Goal: Book appointment/travel/reservation

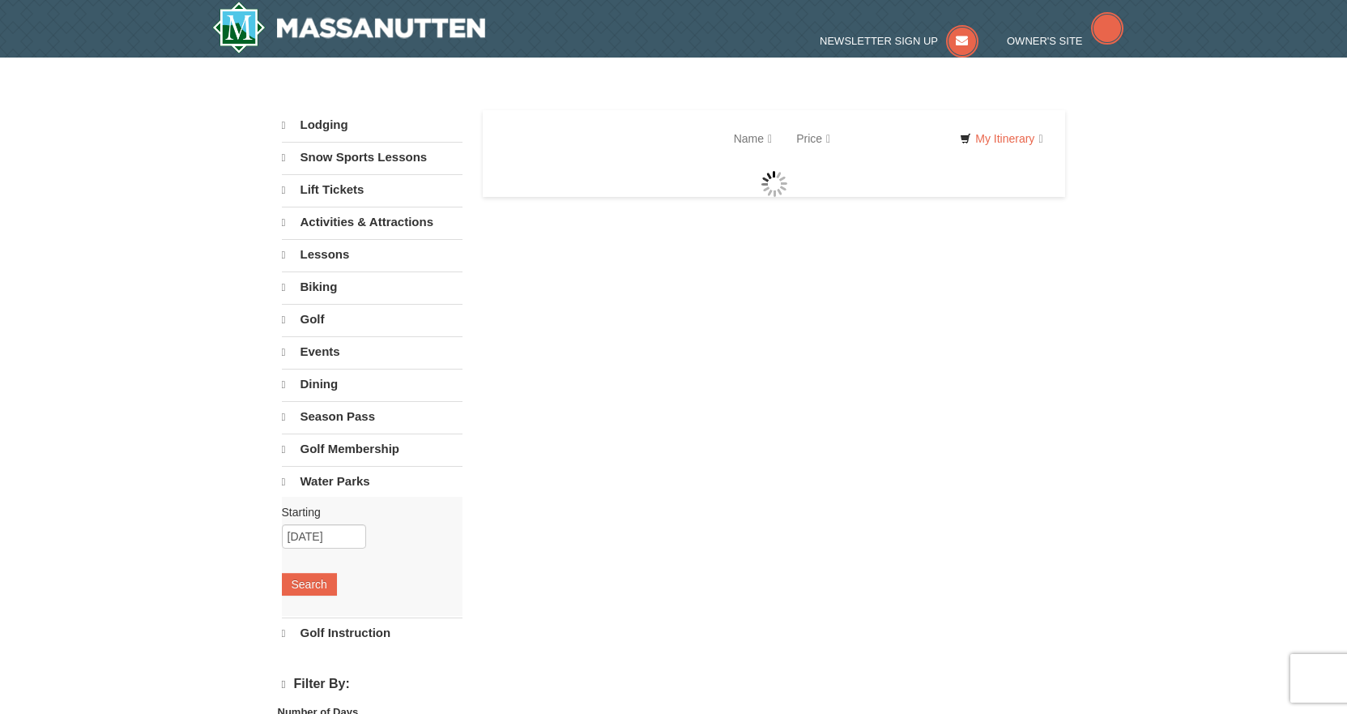
select select "9"
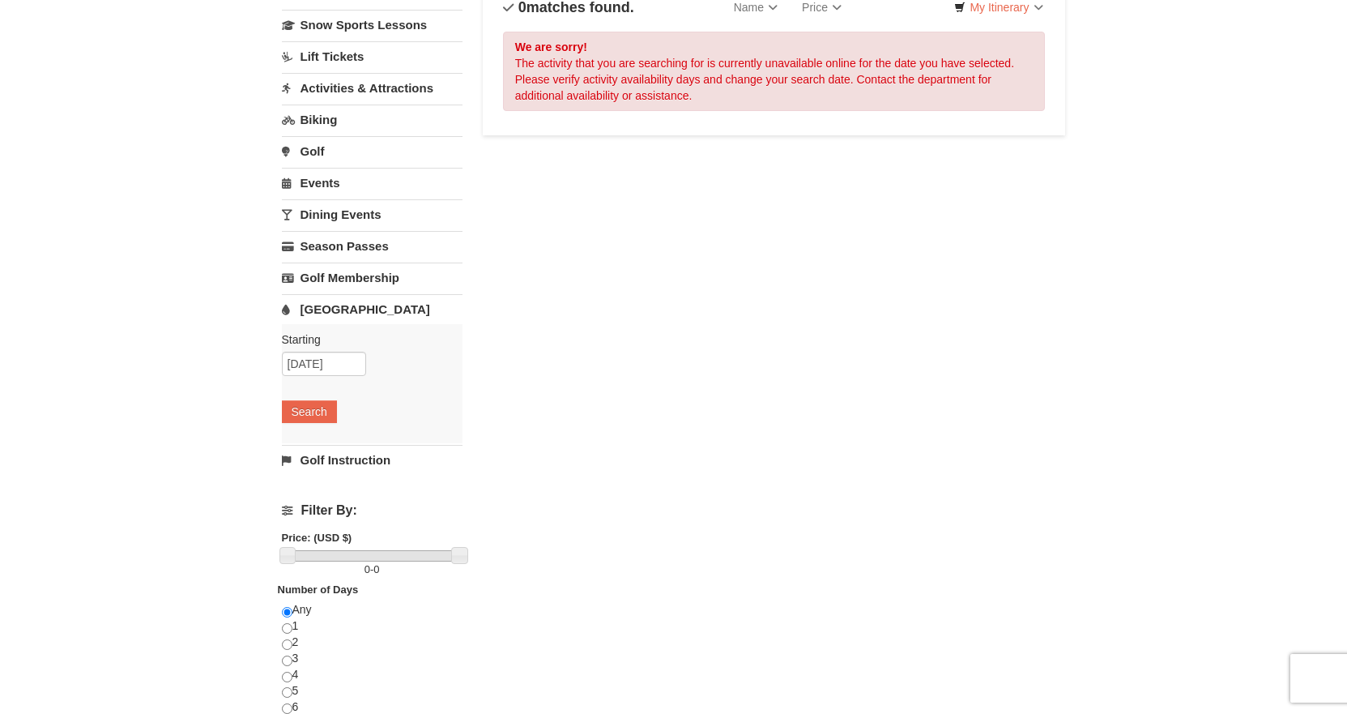
scroll to position [162, 0]
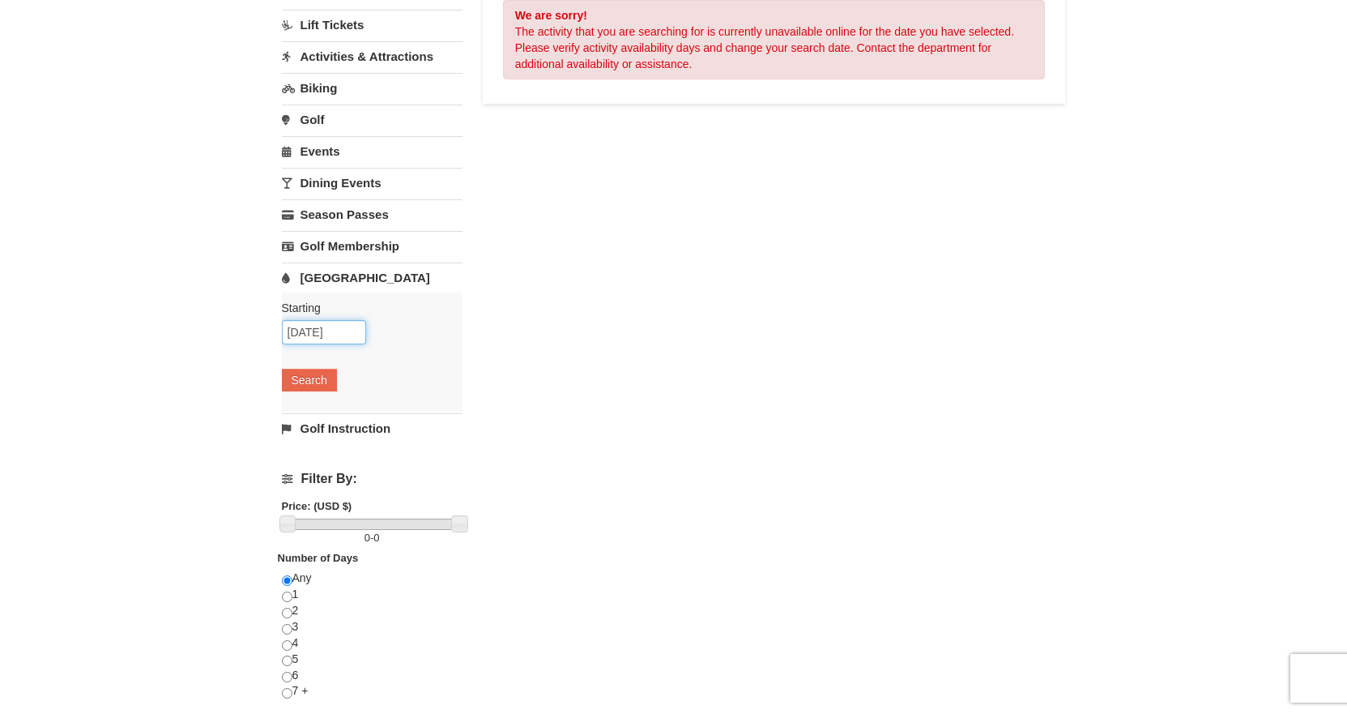
click at [316, 328] on input "09/05/2025" at bounding box center [324, 332] width 84 height 24
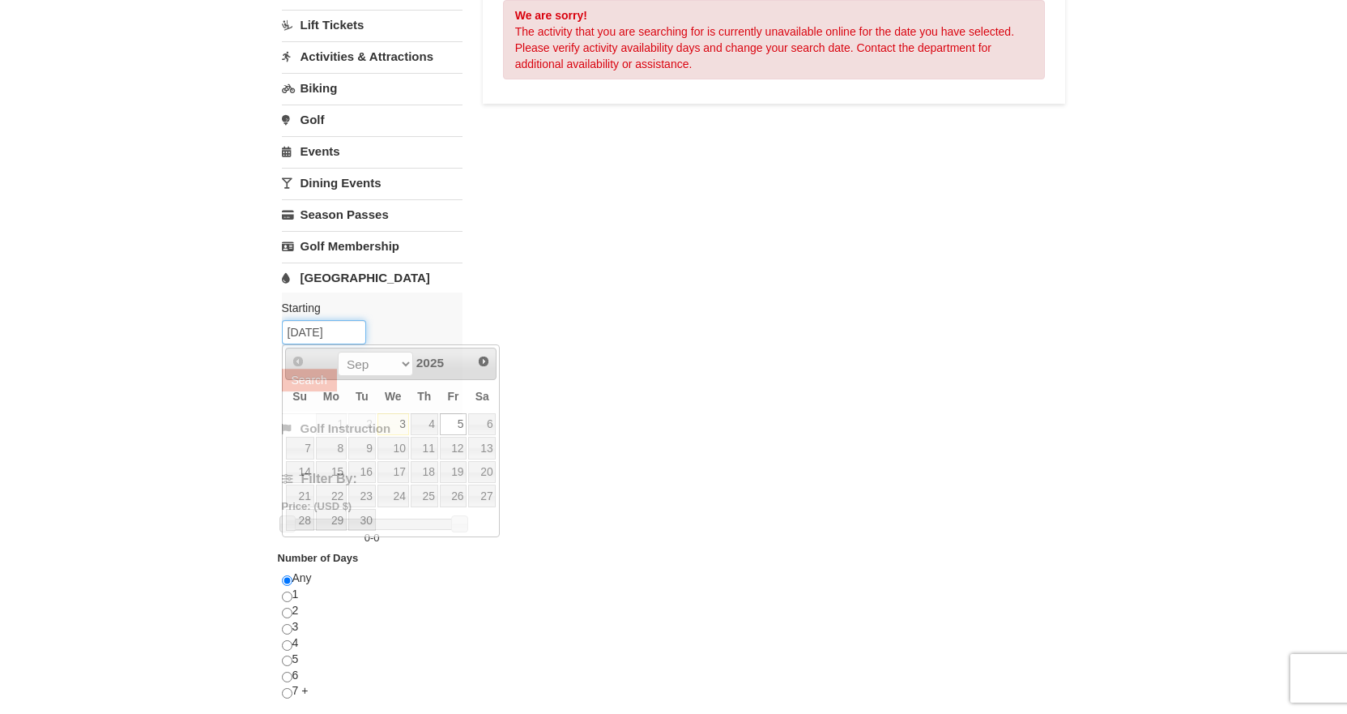
click at [314, 330] on input "09/05/2025" at bounding box center [324, 332] width 84 height 24
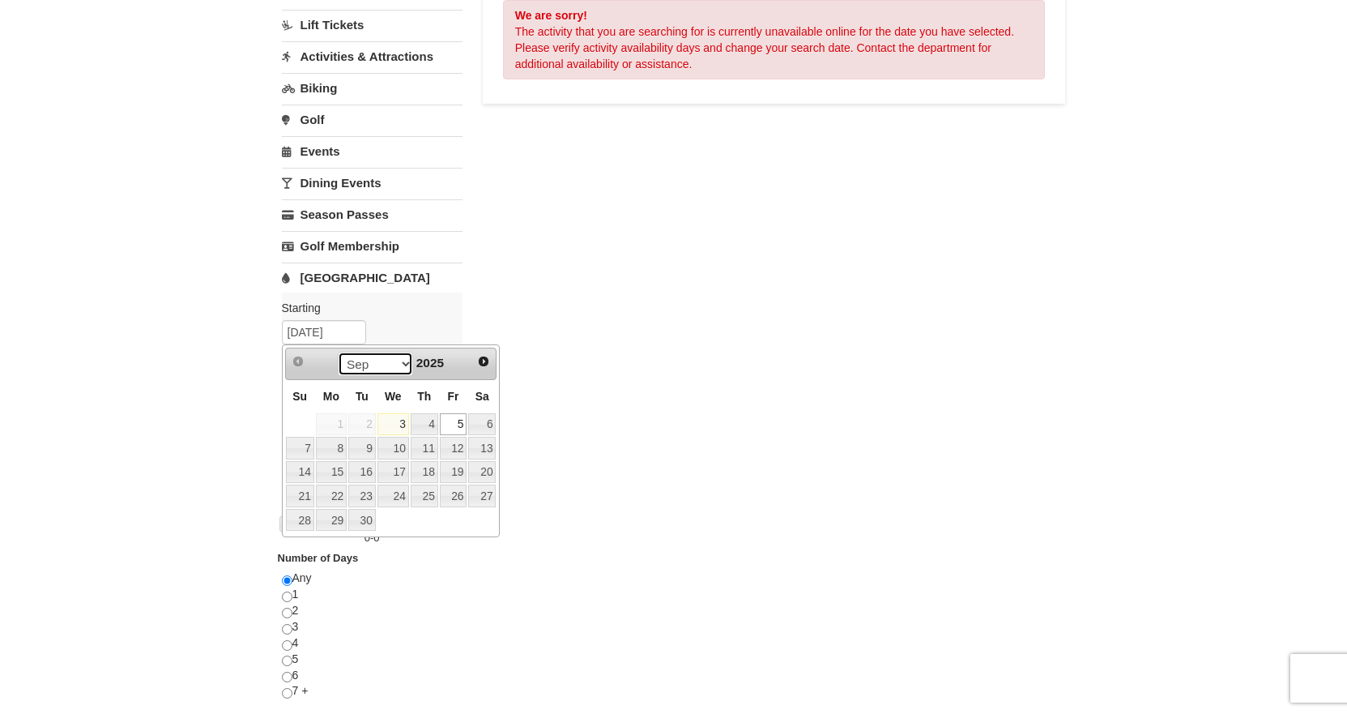
click at [402, 365] on select "Sep Oct Nov Dec" at bounding box center [375, 364] width 75 height 24
click at [407, 520] on link "26" at bounding box center [393, 520] width 32 height 23
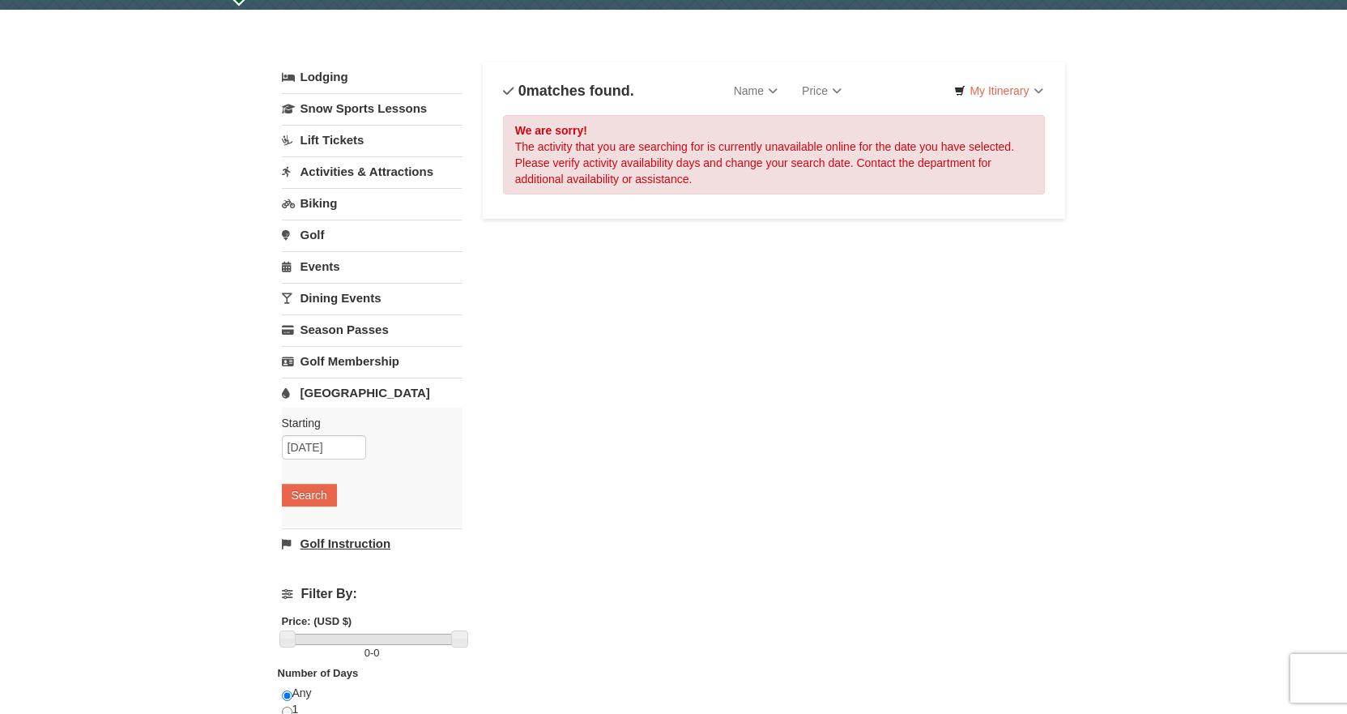
scroll to position [0, 0]
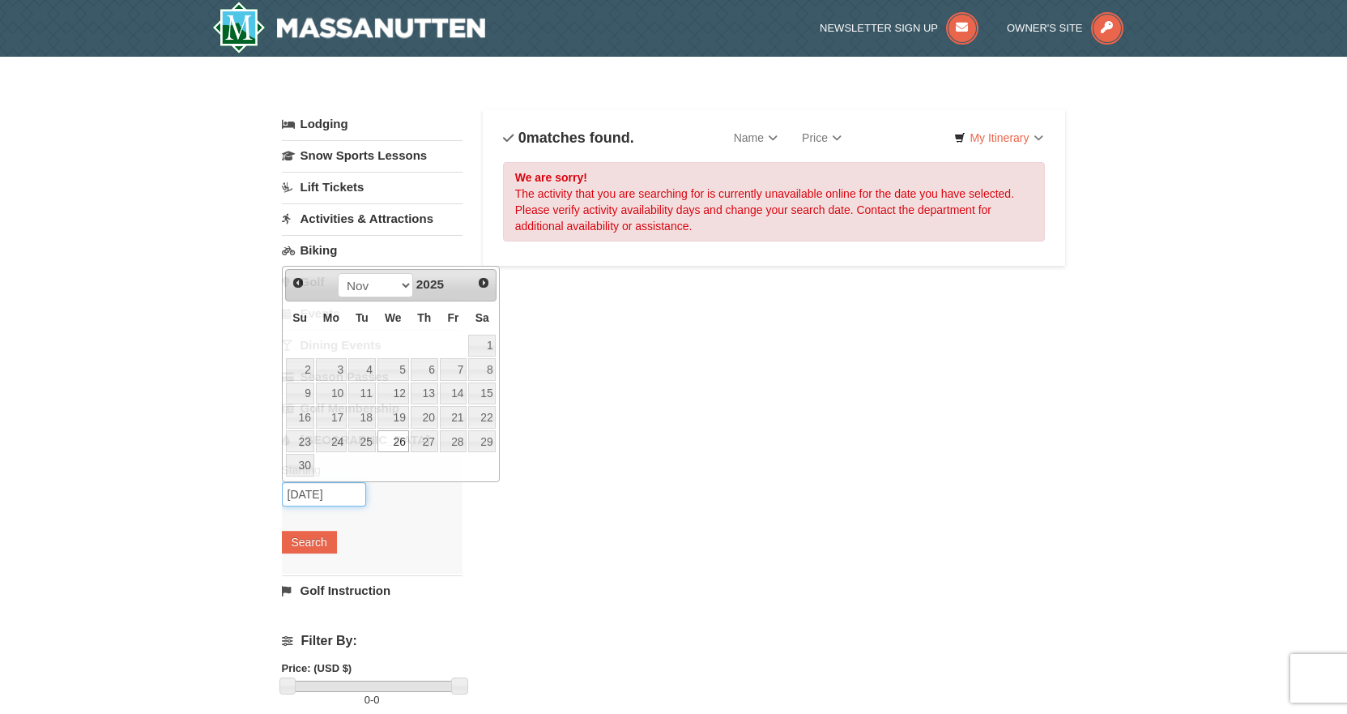
click at [311, 494] on input "[DATE]" at bounding box center [324, 494] width 84 height 24
click at [424, 447] on link "27" at bounding box center [425, 441] width 28 height 23
type input "11/27/2025"
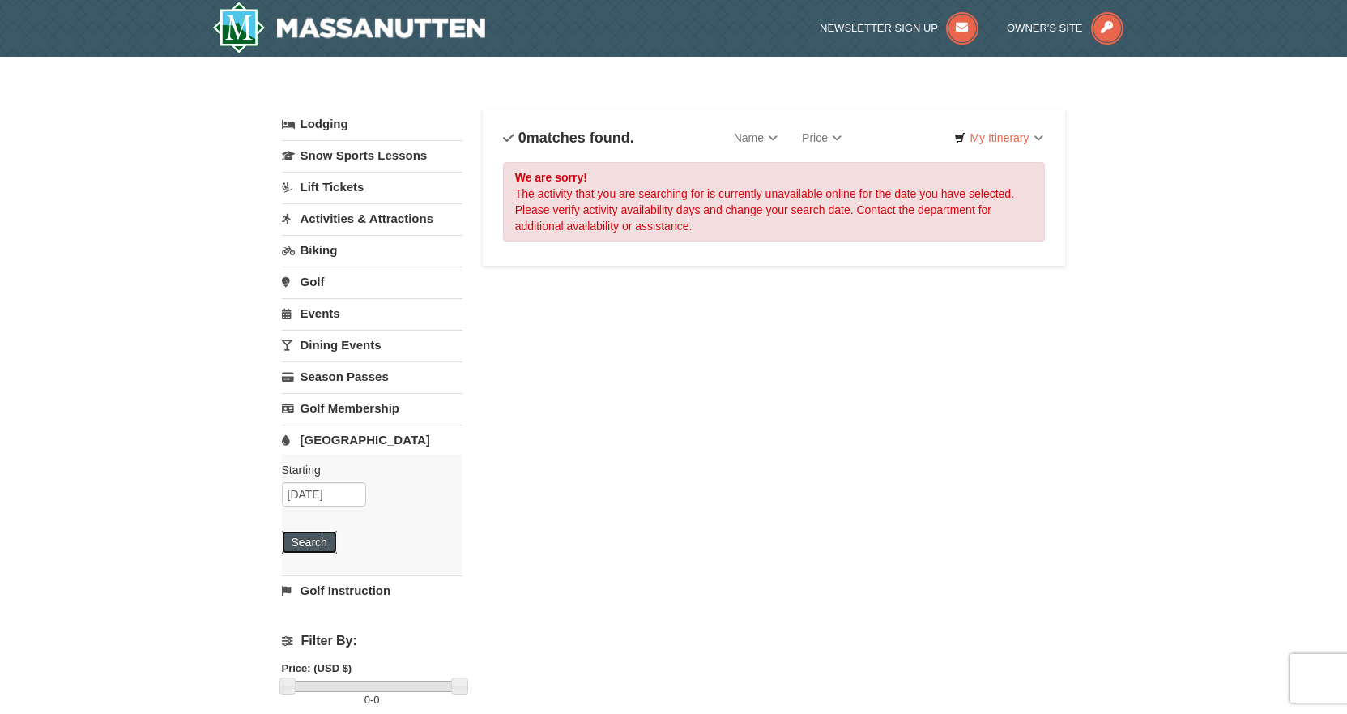
click at [321, 542] on button "Search" at bounding box center [309, 542] width 55 height 23
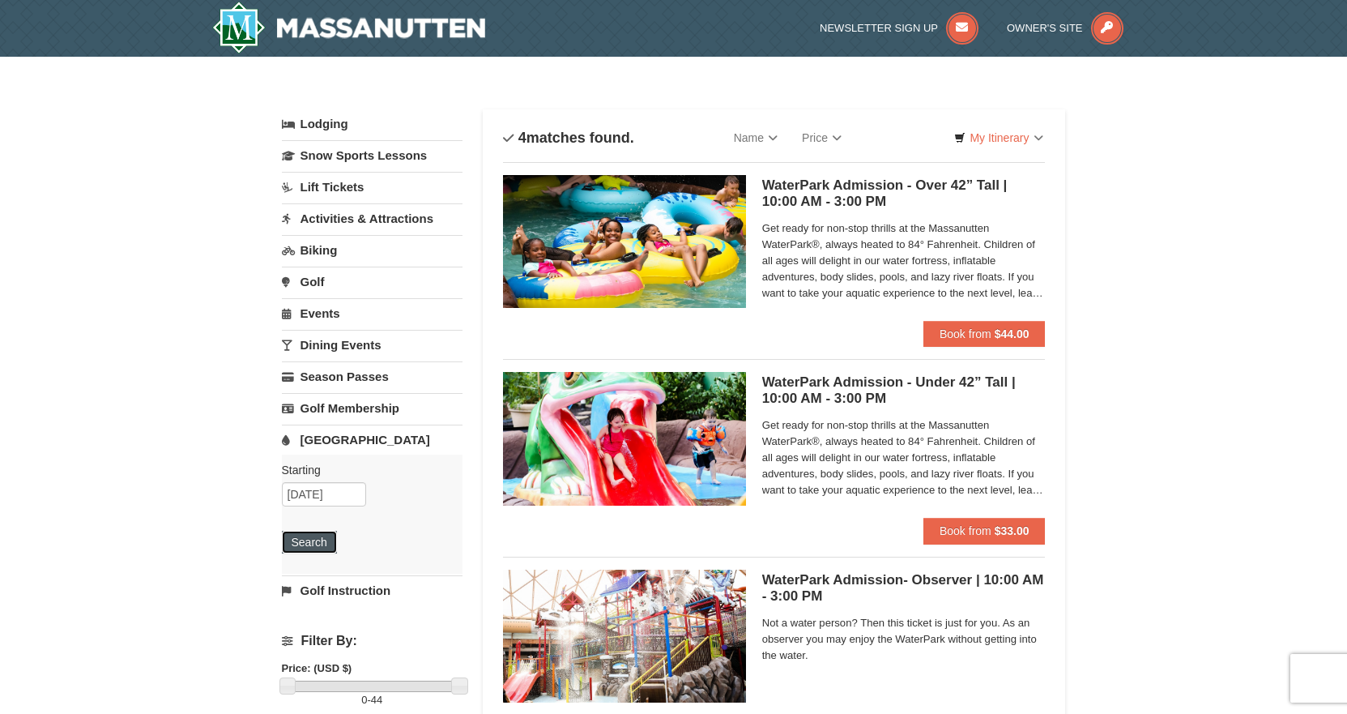
click at [318, 539] on button "Search" at bounding box center [309, 542] width 55 height 23
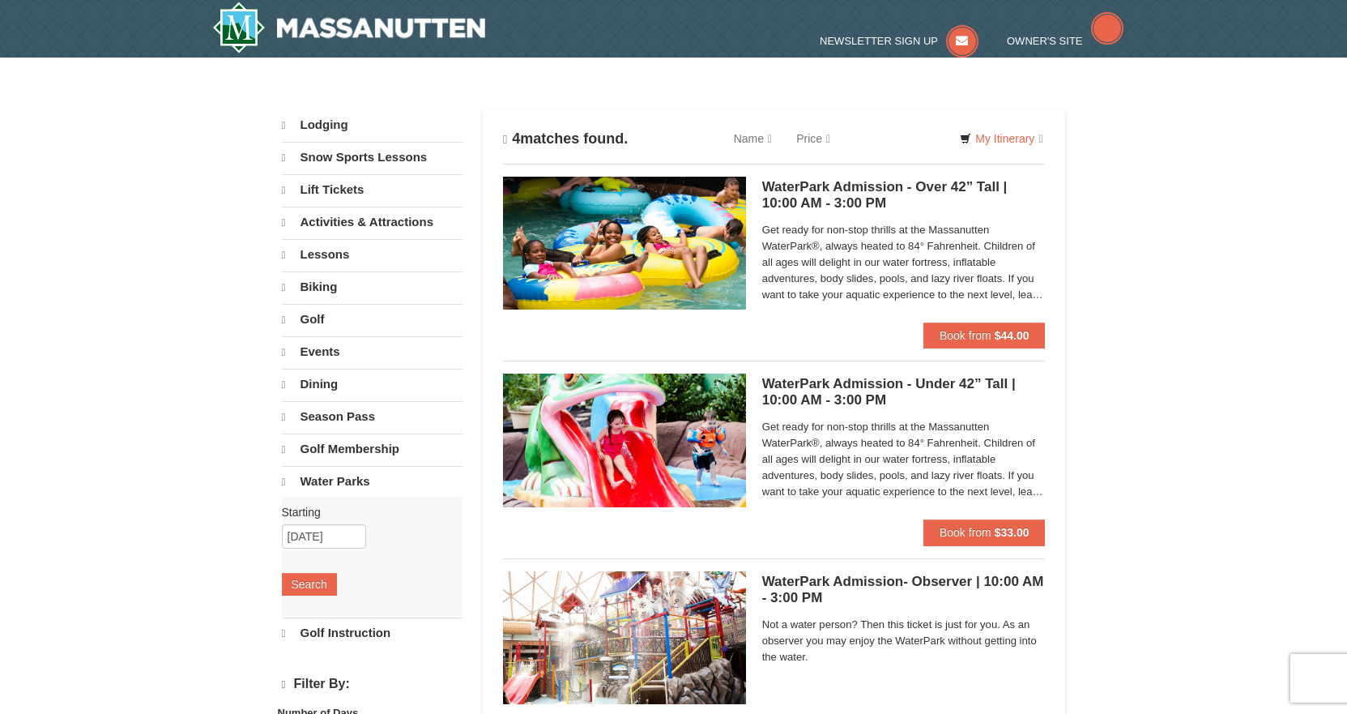
select select "9"
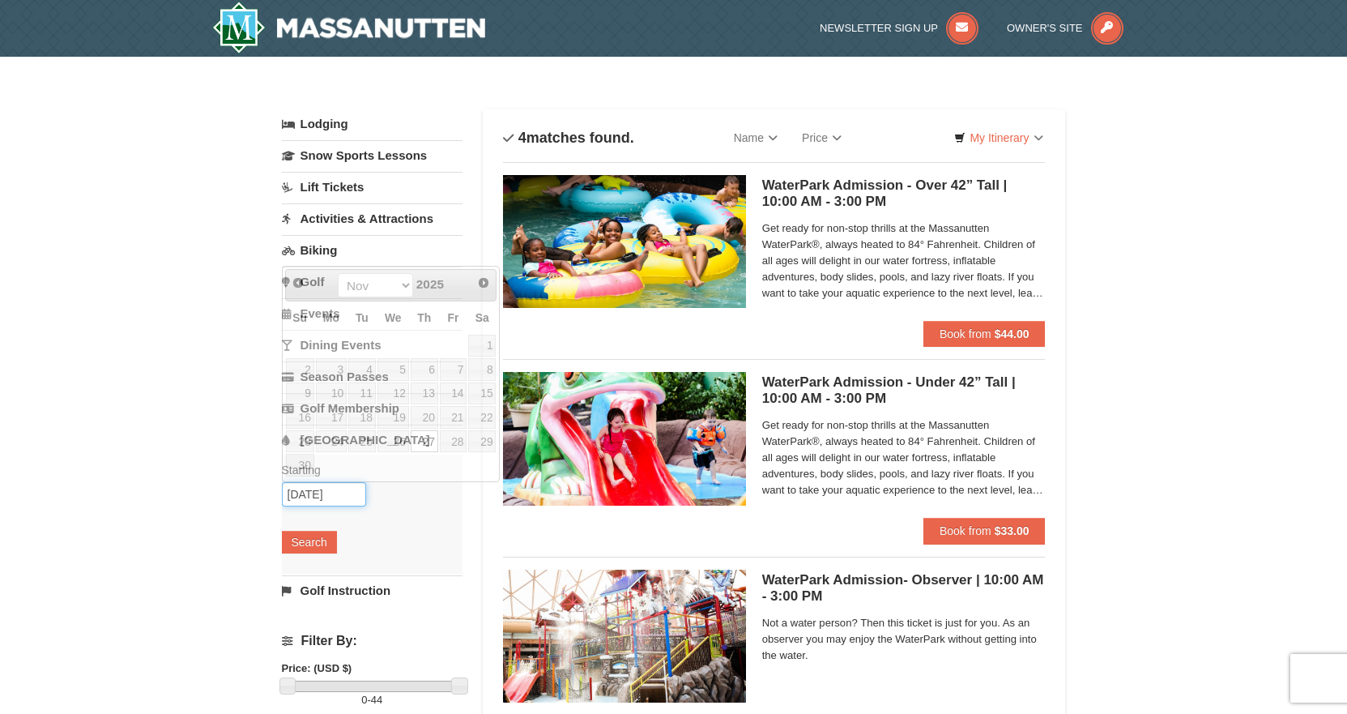
click at [314, 494] on input "[DATE]" at bounding box center [324, 494] width 84 height 24
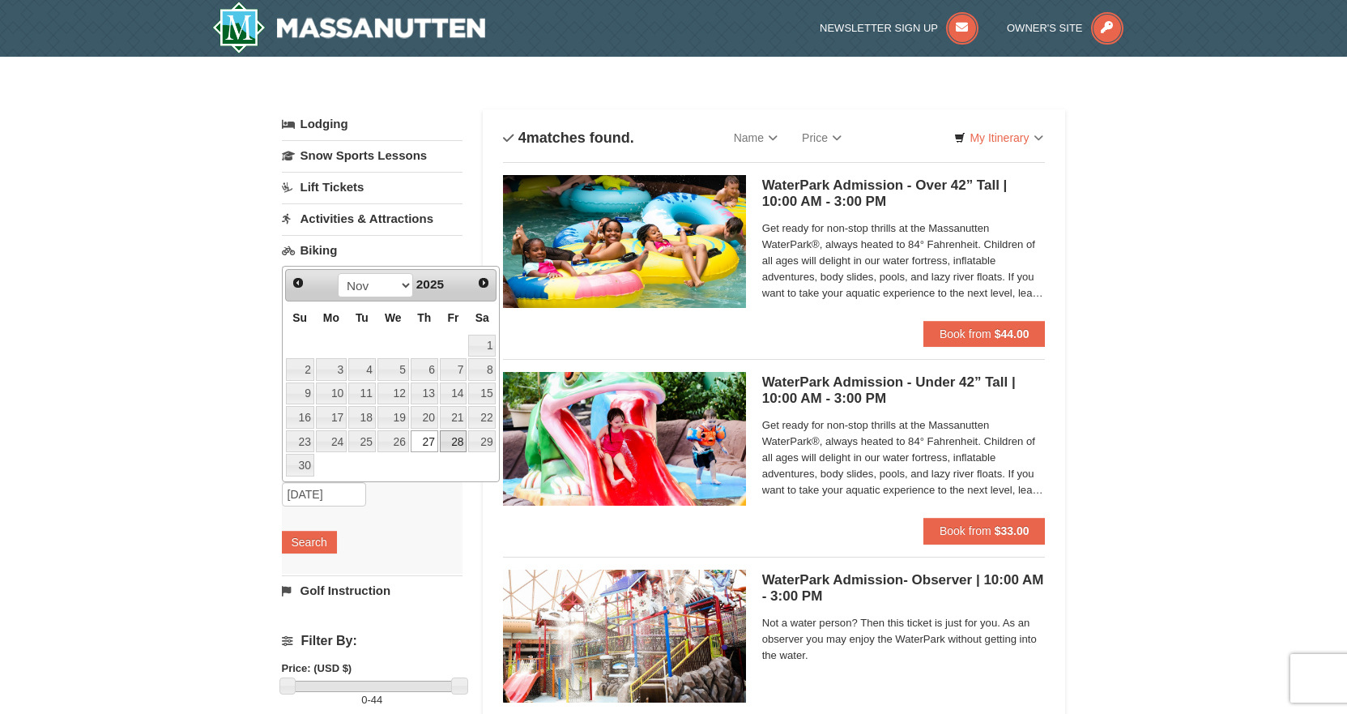
click at [451, 437] on link "28" at bounding box center [454, 441] width 28 height 23
type input "11/28/2025"
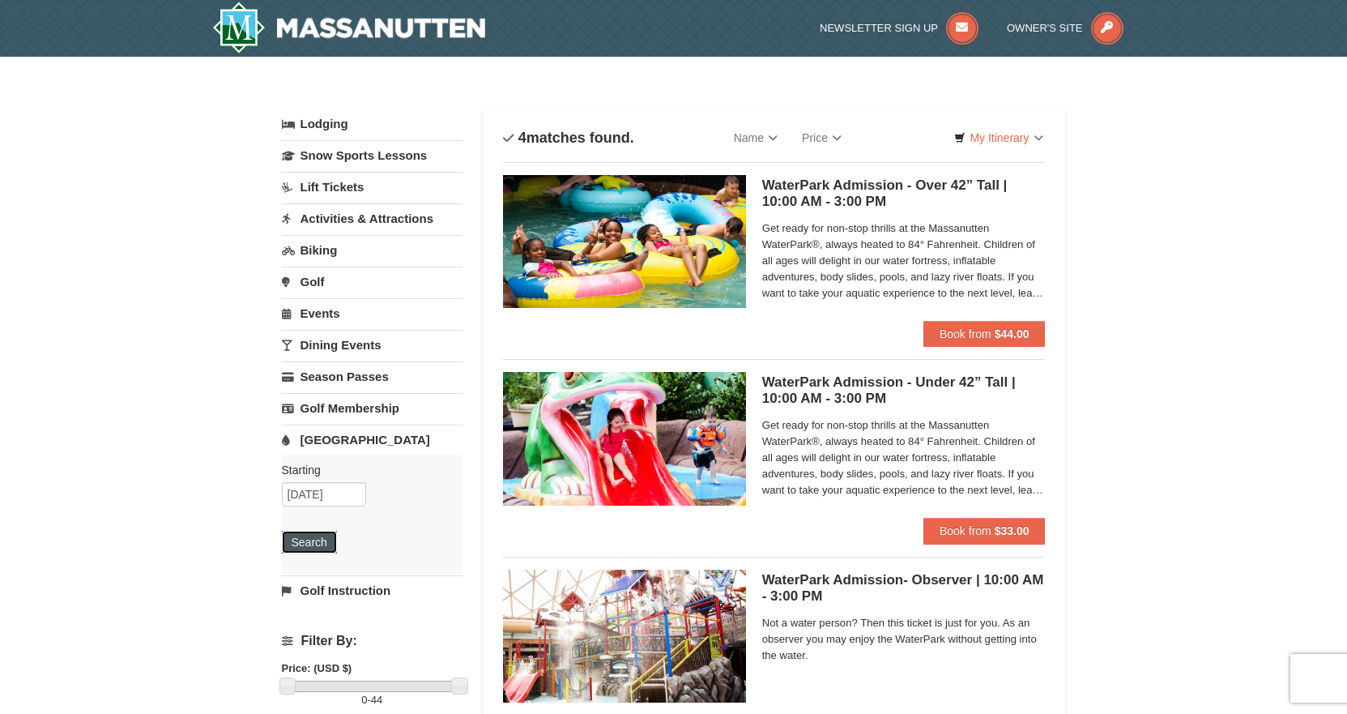
click at [319, 540] on button "Search" at bounding box center [309, 542] width 55 height 23
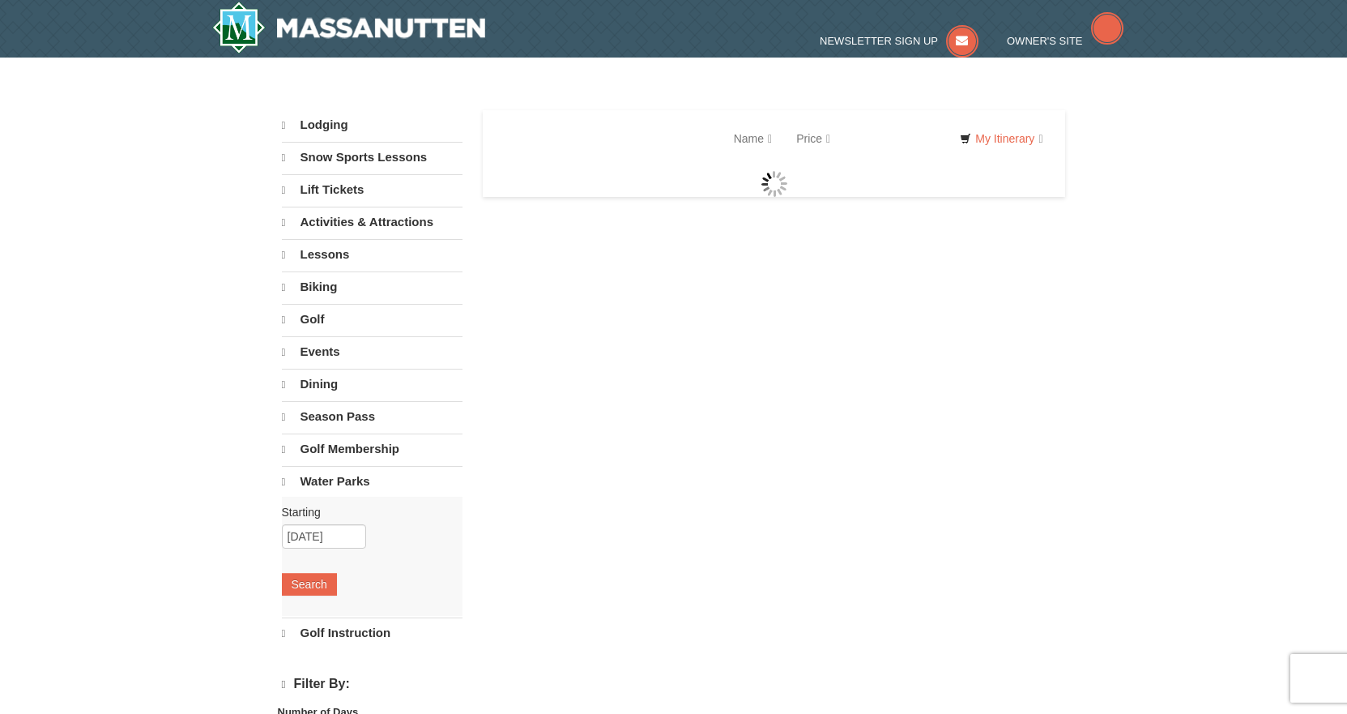
select select "9"
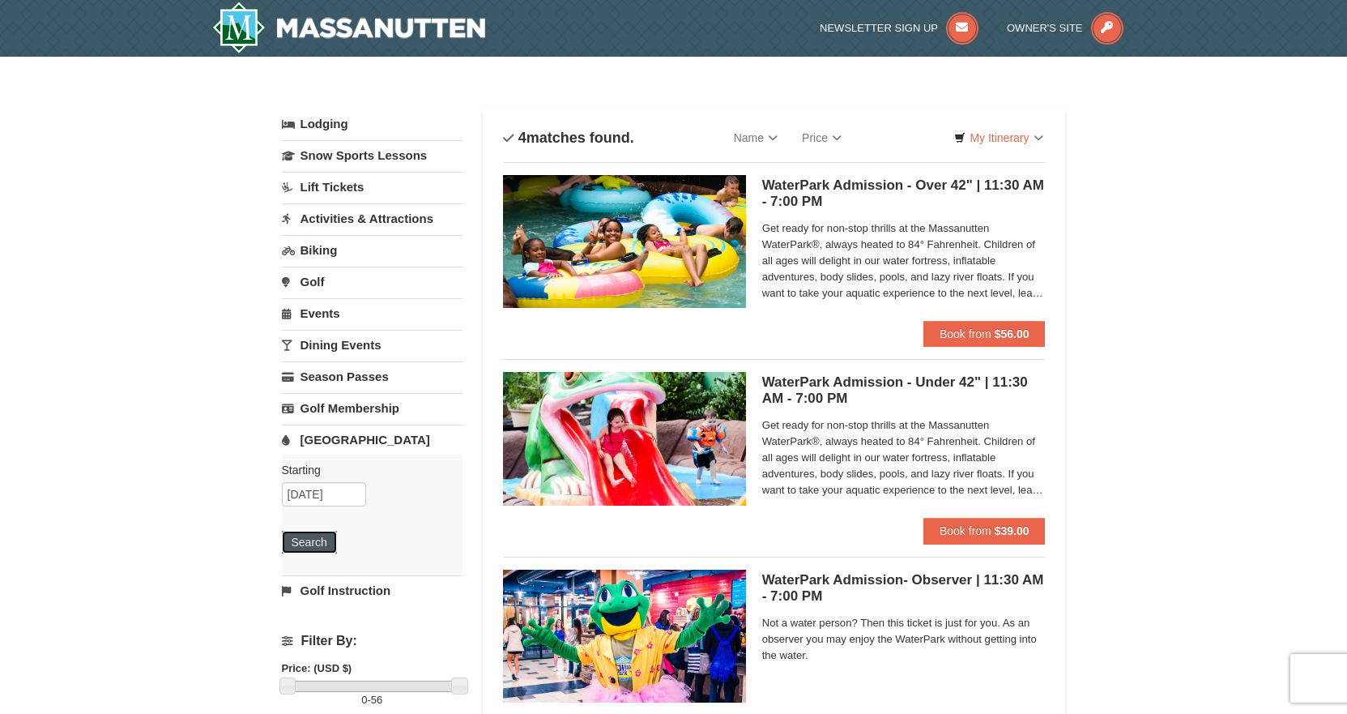
click at [302, 542] on button "Search" at bounding box center [309, 542] width 55 height 23
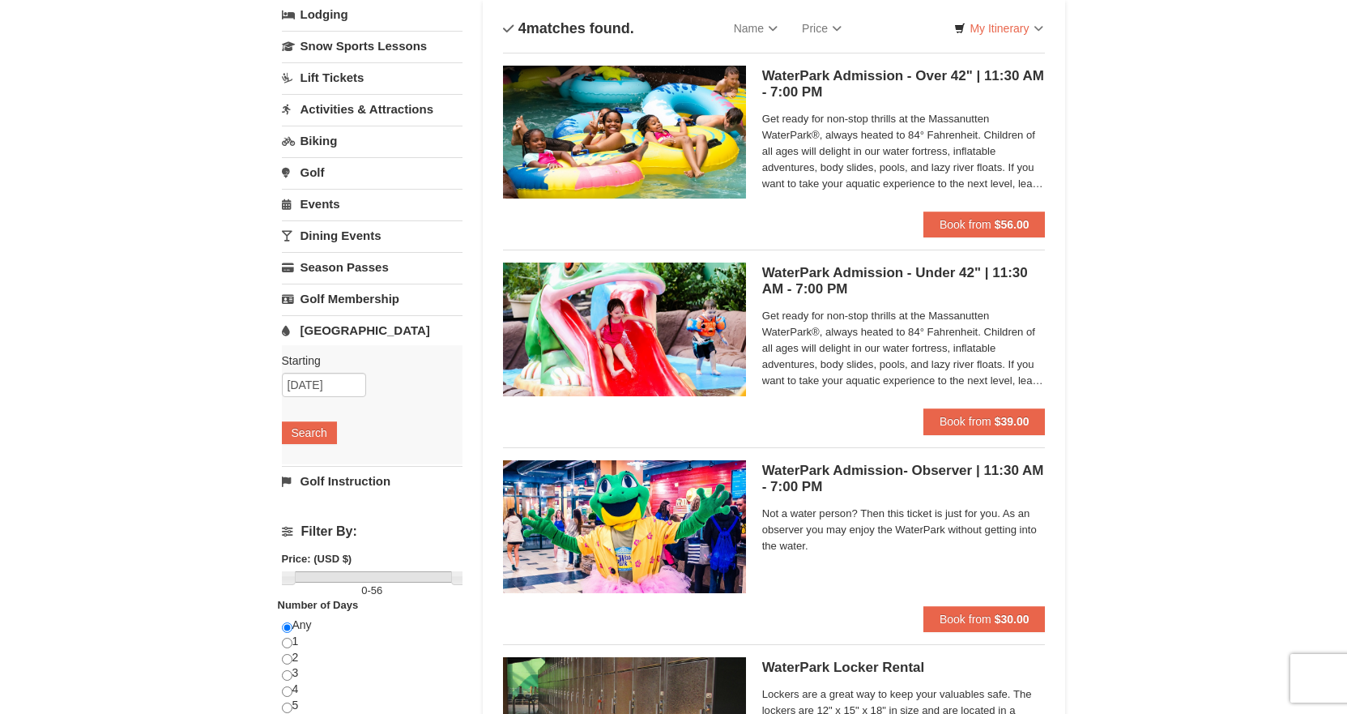
scroll to position [324, 0]
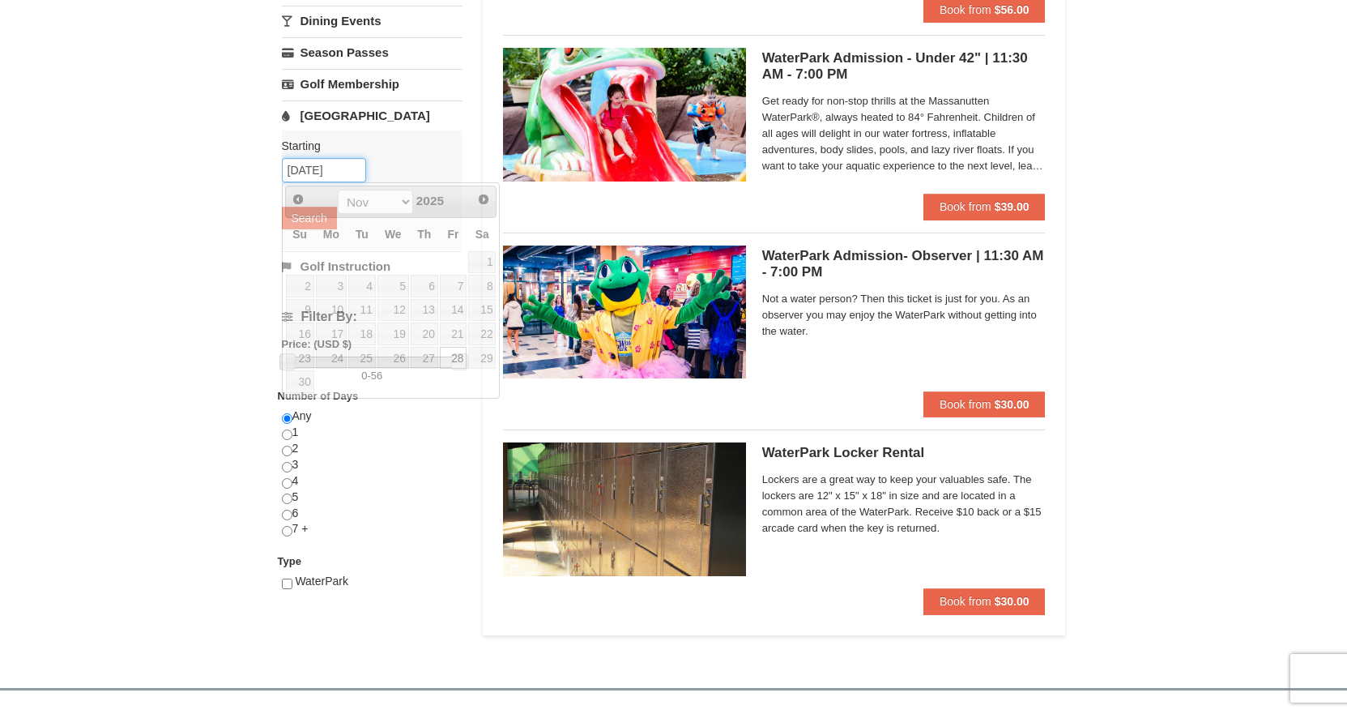
click at [315, 166] on input "11/28/2025" at bounding box center [324, 170] width 84 height 24
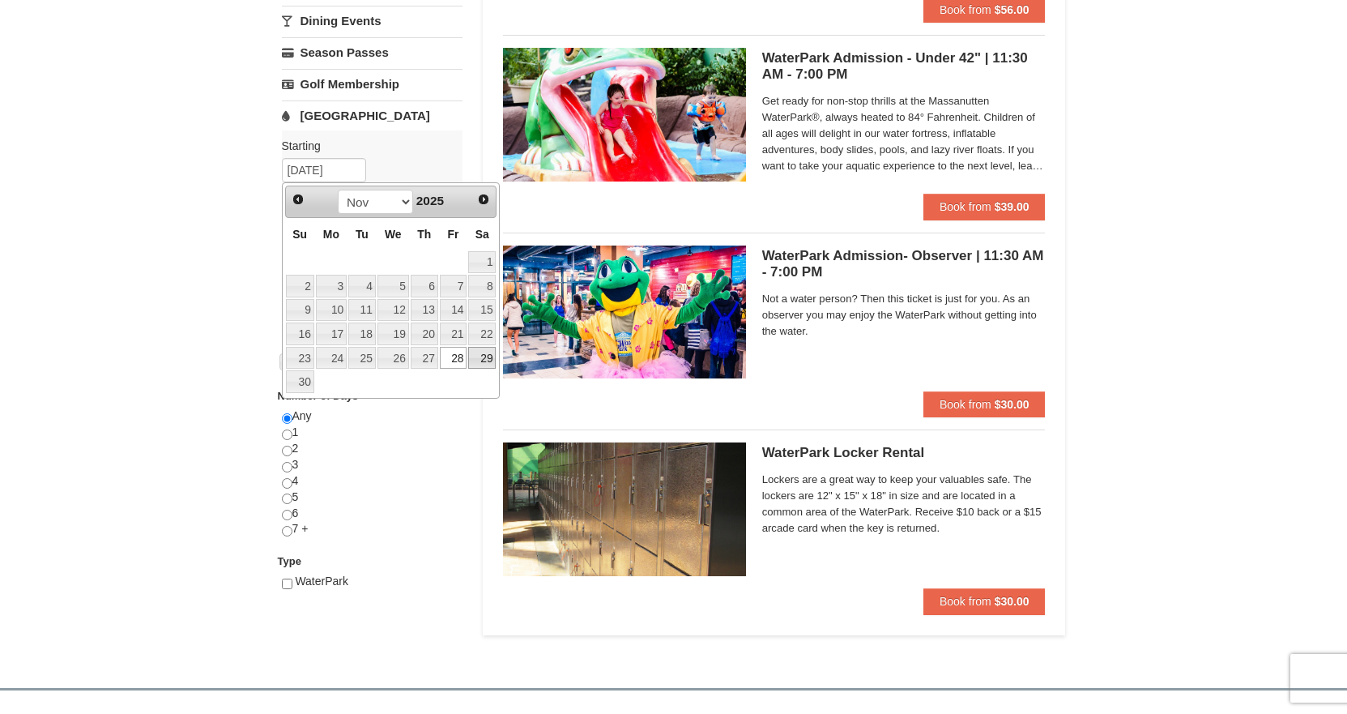
click at [487, 365] on link "29" at bounding box center [482, 358] width 28 height 23
type input "[DATE]"
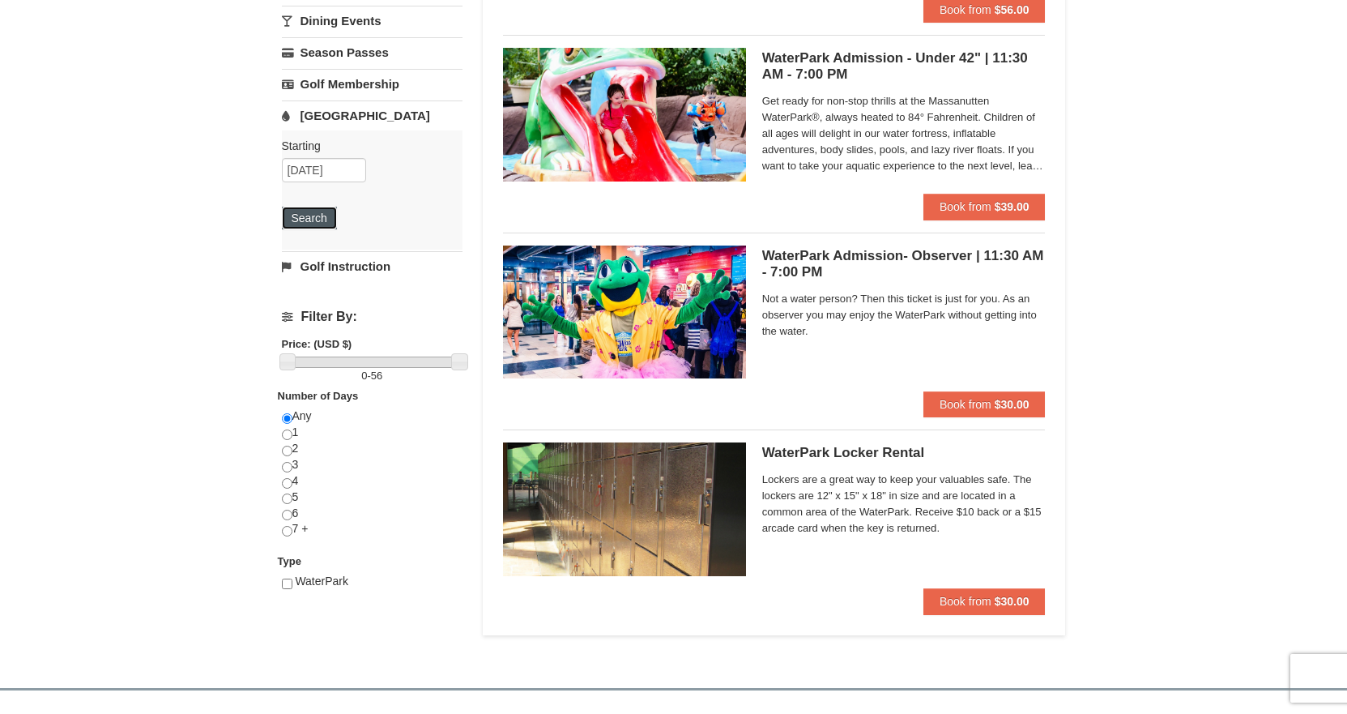
click at [325, 212] on button "Search" at bounding box center [309, 218] width 55 height 23
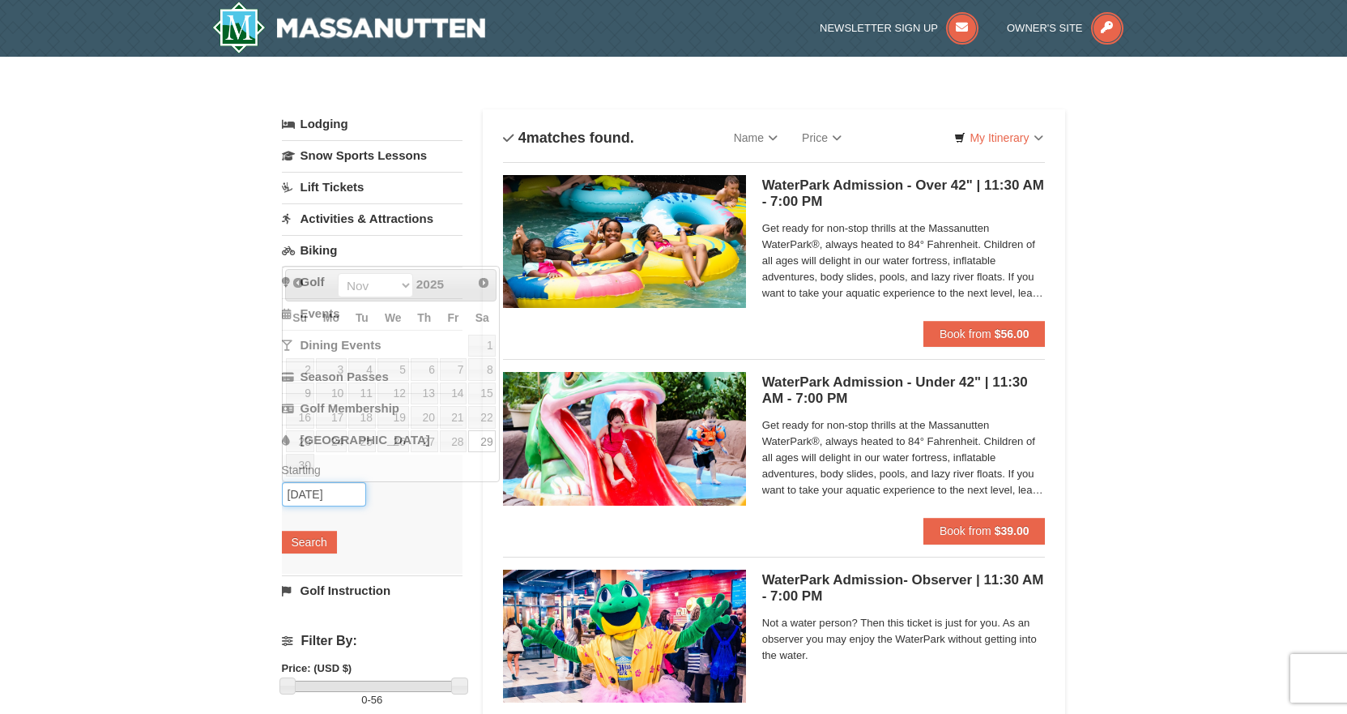
click at [313, 492] on input "11/29/2025" at bounding box center [324, 494] width 84 height 24
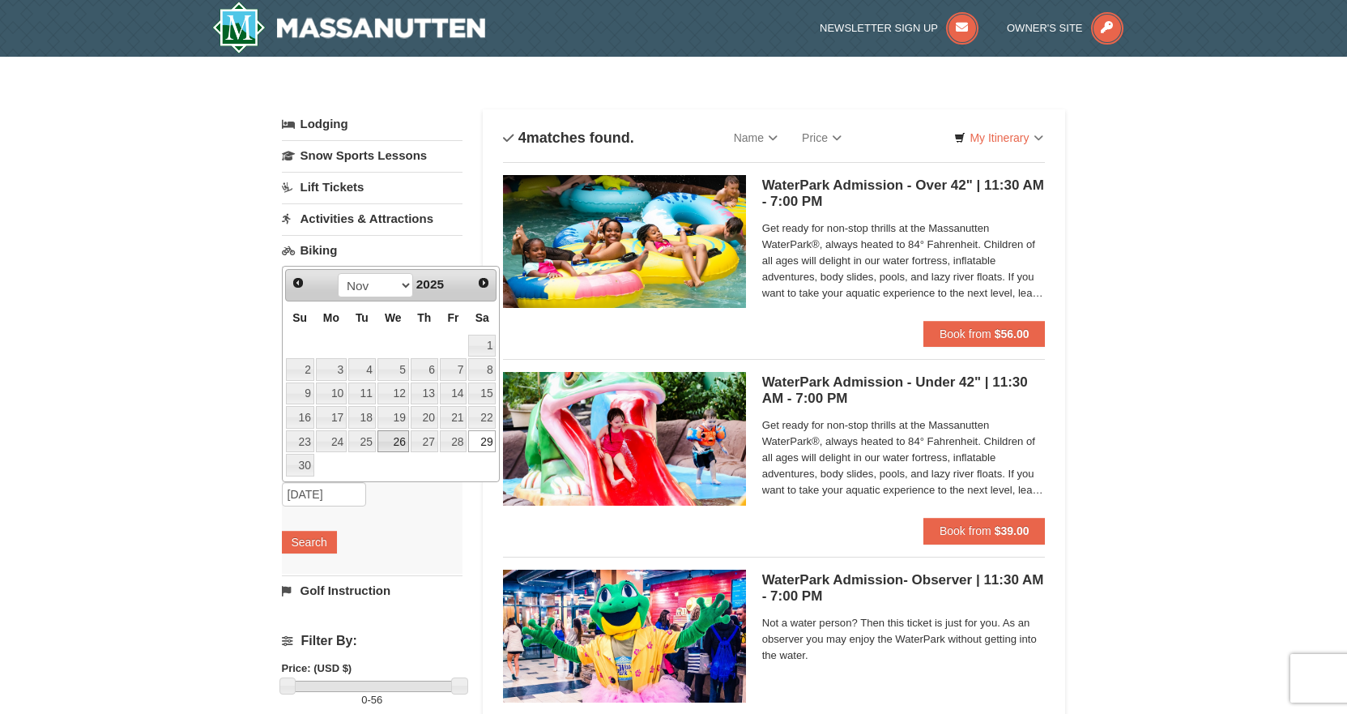
click at [384, 442] on link "26" at bounding box center [393, 441] width 32 height 23
type input "[DATE]"
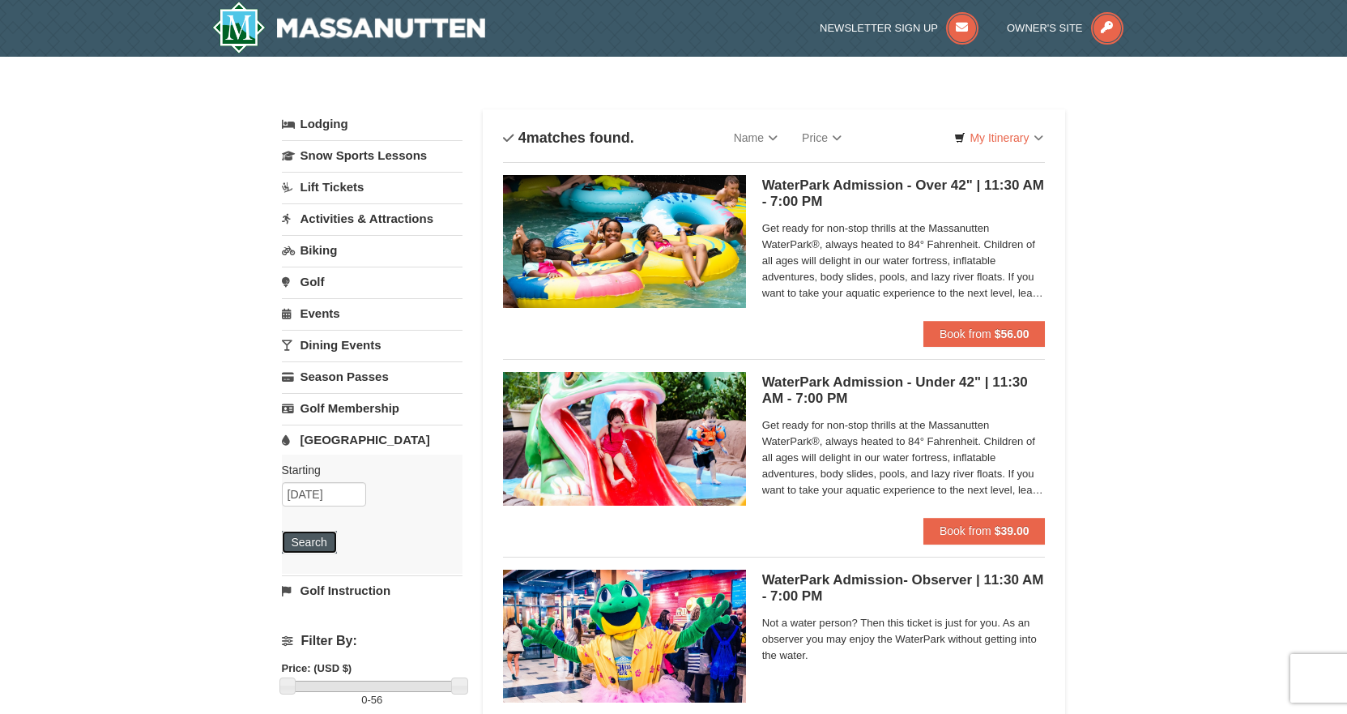
click at [316, 539] on button "Search" at bounding box center [309, 542] width 55 height 23
